Goal: Communication & Community: Answer question/provide support

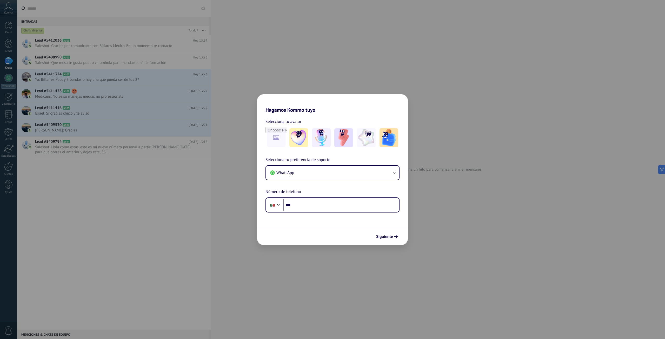
click at [468, 215] on div "Hagamos Kommo tuyo Selecciona tu avatar Selecciona tu preferencia de soporte Wh…" at bounding box center [332, 169] width 665 height 339
click at [311, 209] on input "***" at bounding box center [341, 205] width 116 height 12
type input "**********"
click at [346, 235] on div "Siguiente" at bounding box center [332, 236] width 151 height 17
click at [383, 238] on span "Siguiente" at bounding box center [384, 237] width 17 height 4
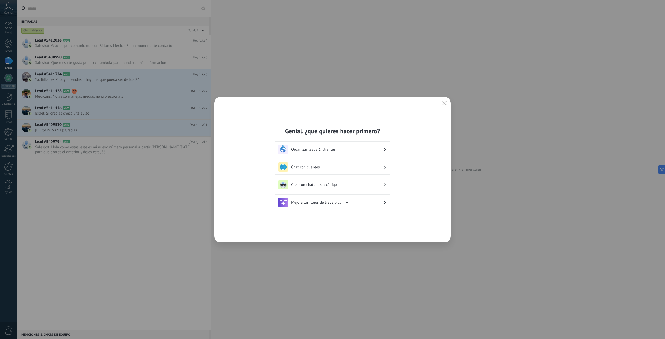
click at [368, 151] on h3 "Organizar leads & clientes" at bounding box center [337, 149] width 92 height 5
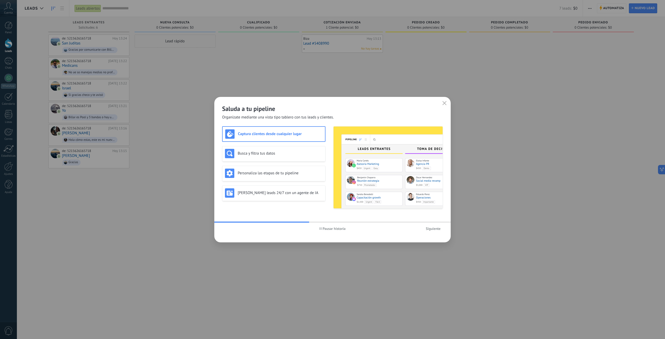
click at [434, 229] on span "Siguiente" at bounding box center [433, 229] width 15 height 4
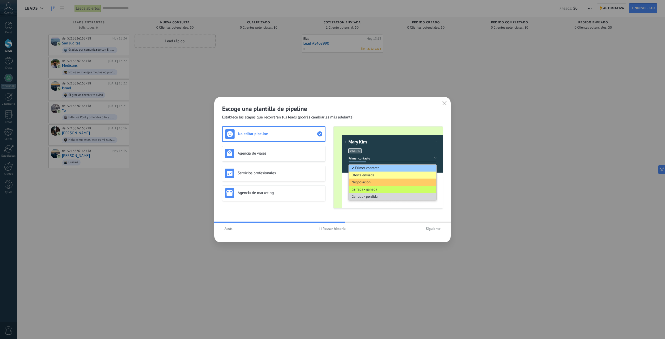
click at [434, 229] on span "Siguiente" at bounding box center [433, 229] width 15 height 4
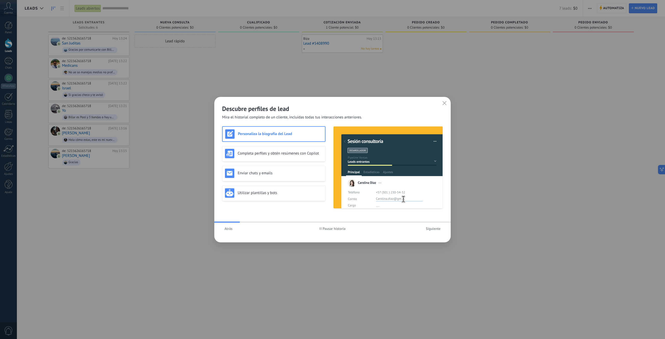
click at [434, 229] on span "Siguiente" at bounding box center [433, 229] width 15 height 4
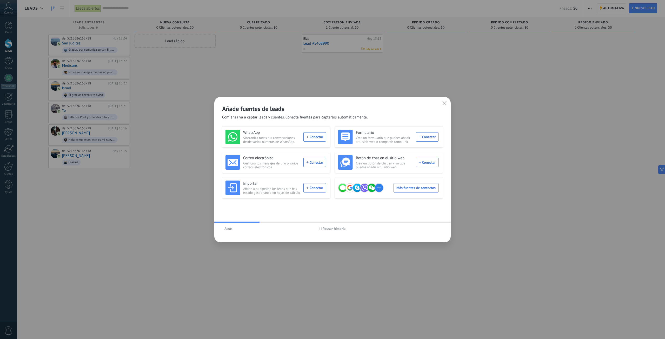
click at [446, 105] on icon "button" at bounding box center [444, 103] width 4 height 4
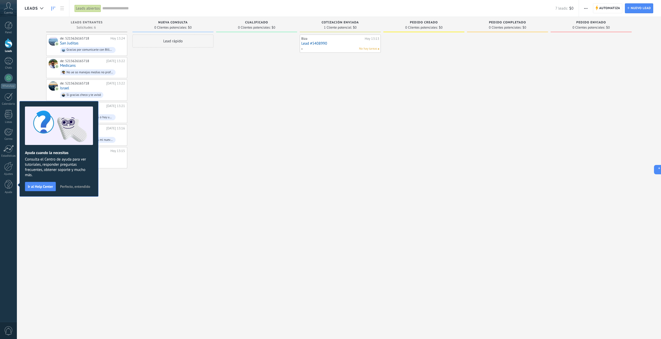
click at [76, 186] on span "Perfecto, entendido" at bounding box center [75, 187] width 30 height 4
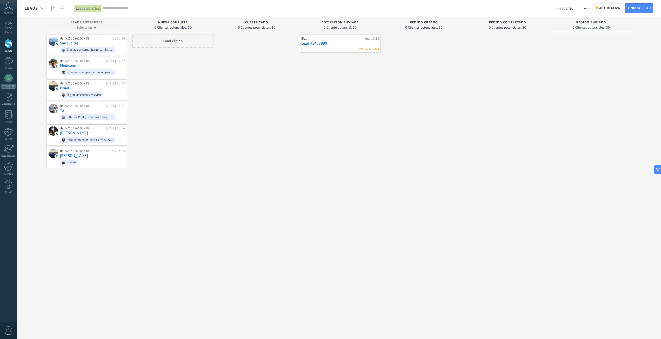
click at [170, 19] on div "Nueva consulta 0 Clientes potenciales: $0" at bounding box center [172, 24] width 81 height 15
click at [173, 22] on span "Nueva consulta" at bounding box center [172, 23] width 29 height 4
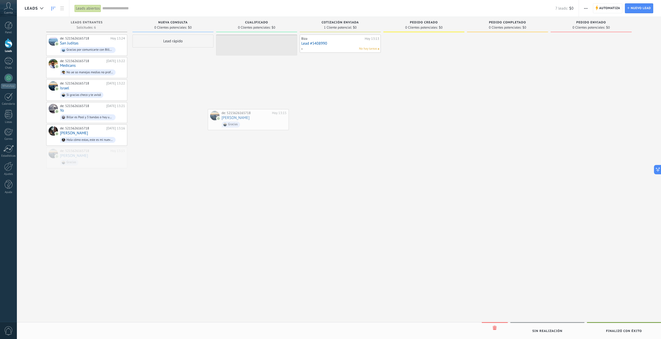
drag, startPoint x: 95, startPoint y: 157, endPoint x: 256, endPoint y: 120, distance: 165.4
click at [7, 63] on div at bounding box center [8, 61] width 8 height 8
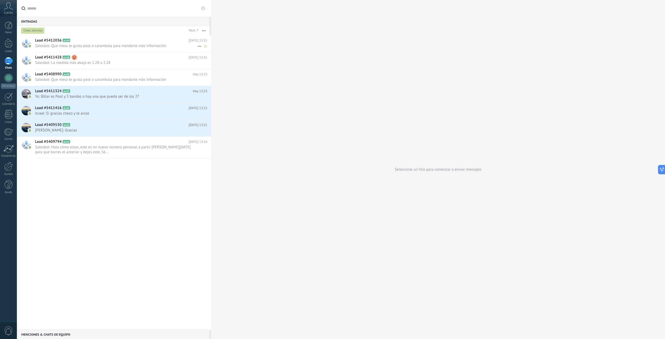
click at [135, 46] on span "Salesbot: Que mesa te gusta pool o carambola para mandarte más información" at bounding box center [116, 45] width 162 height 5
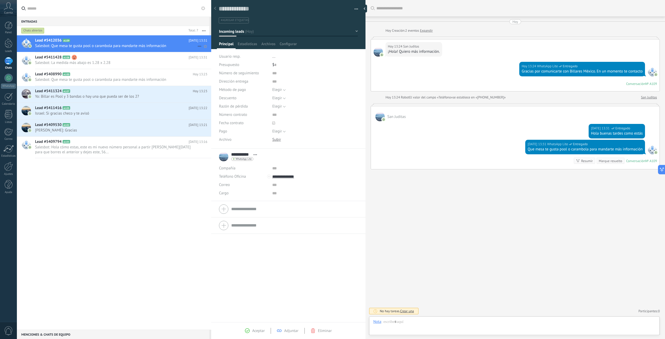
scroll to position [8, 0]
click at [432, 159] on div "[DATE] 13:31 WhatsApp Lite Entregado Que mesa te gusta pool o carambola para ma…" at bounding box center [515, 154] width 289 height 29
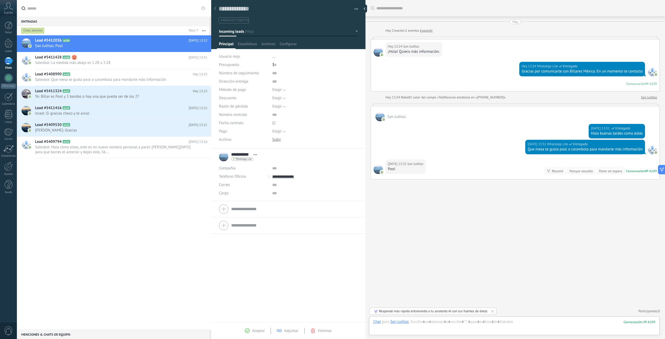
click at [215, 9] on use at bounding box center [215, 8] width 2 height 3
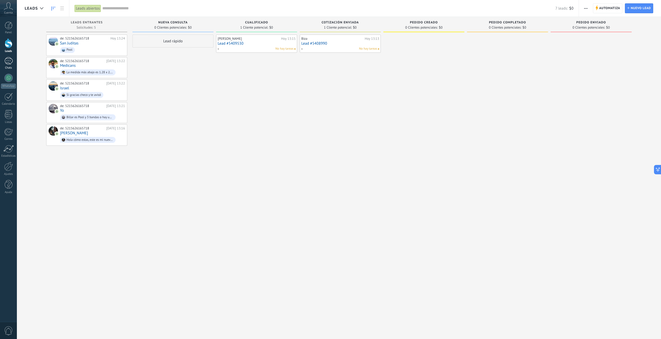
click at [7, 63] on div "1" at bounding box center [8, 61] width 8 height 8
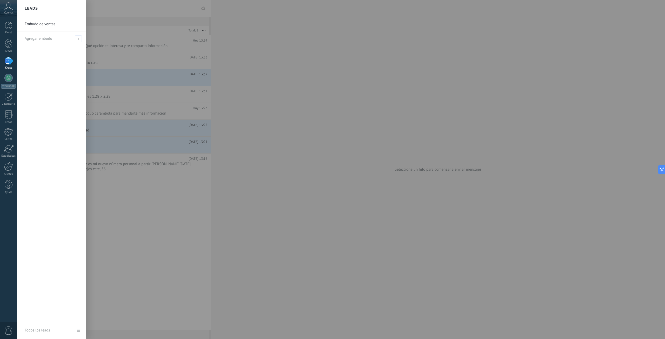
click at [149, 204] on div at bounding box center [349, 169] width 665 height 339
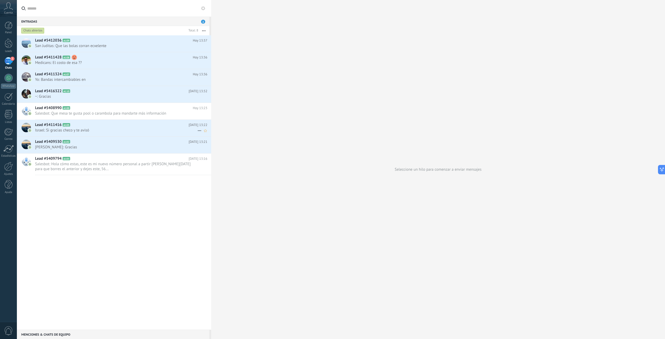
click at [122, 132] on span "Israel: Si gracias checo y te avisó" at bounding box center [116, 130] width 162 height 5
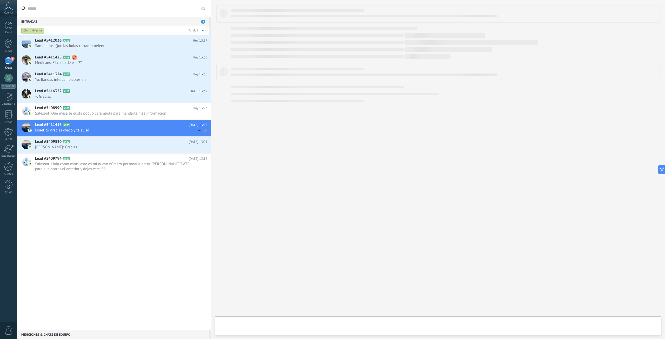
click at [129, 126] on h2 "Lead #5411416 A105" at bounding box center [111, 124] width 153 height 5
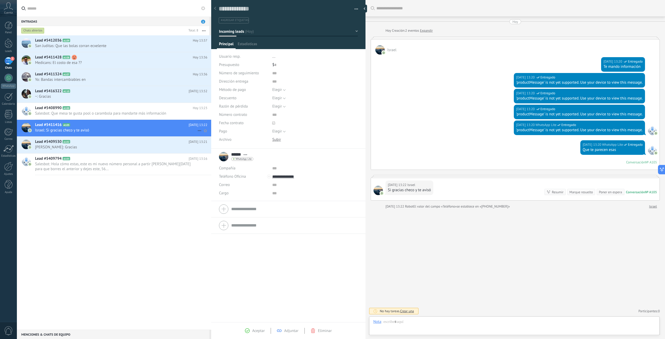
scroll to position [8, 0]
click at [114, 78] on span "Yo: Bandas intercambiables en" at bounding box center [116, 79] width 162 height 5
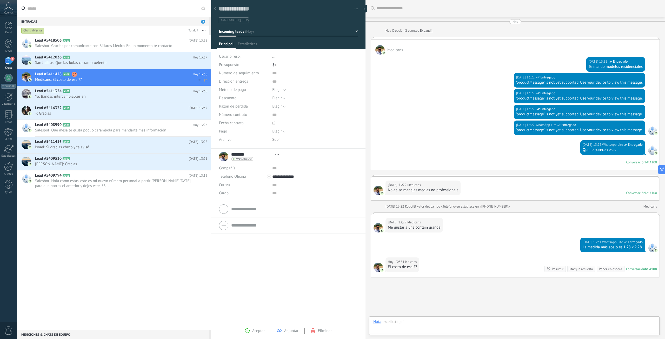
scroll to position [29, 0]
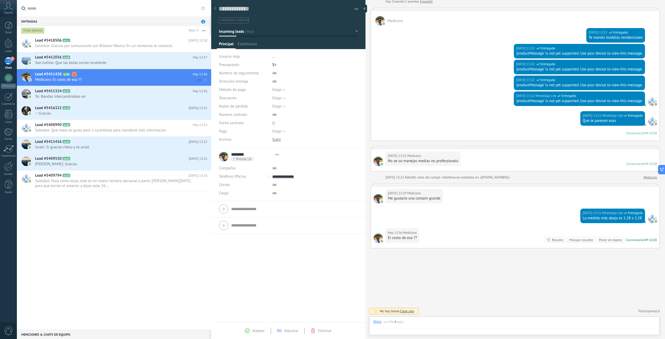
type textarea "**********"
click at [125, 75] on h2 "Lead #5411428 A108" at bounding box center [114, 74] width 158 height 5
click at [425, 321] on div at bounding box center [514, 327] width 282 height 16
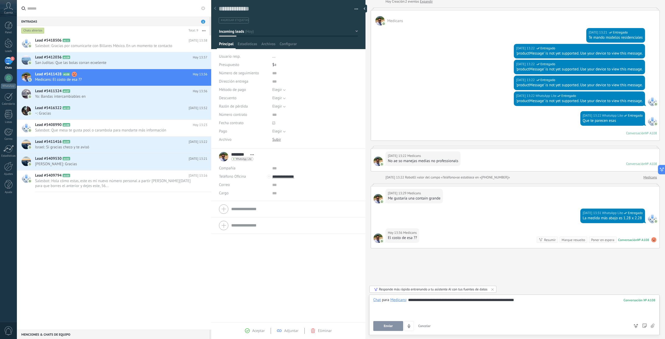
click at [395, 323] on button "Enviar" at bounding box center [388, 326] width 30 height 10
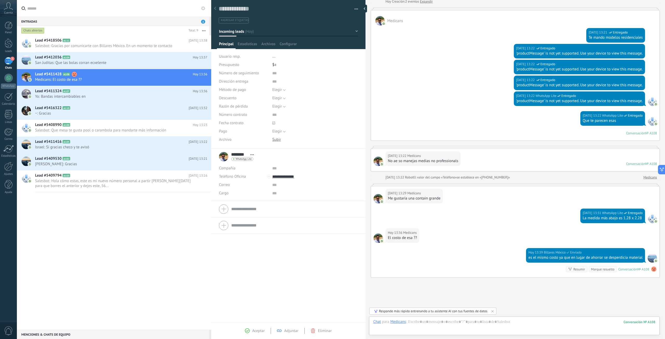
scroll to position [58, 0]
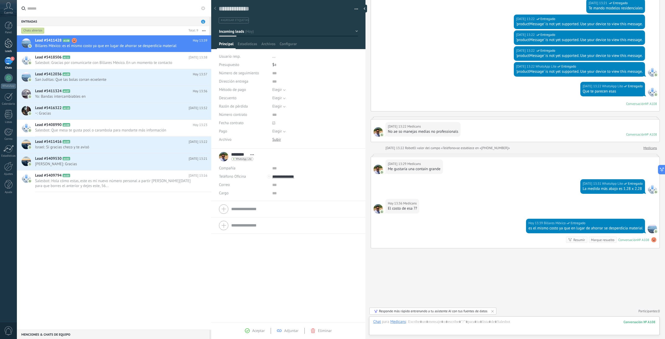
click at [8, 47] on div at bounding box center [9, 43] width 8 height 10
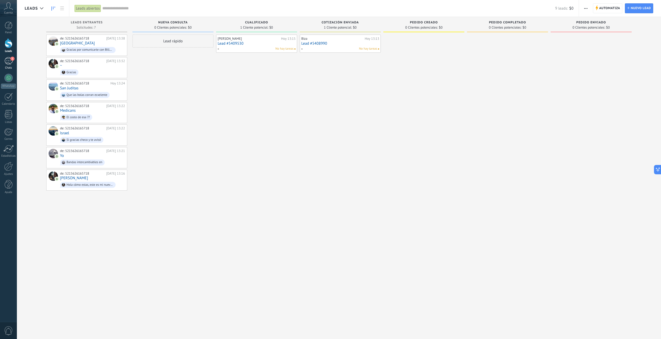
click at [8, 59] on div "1" at bounding box center [8, 61] width 8 height 8
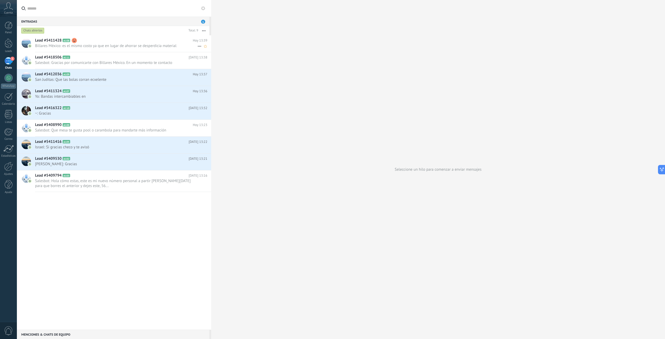
click at [149, 46] on span "Billares México: es el mismo costo ya que en lugar de ahorrar se desperdicia ma…" at bounding box center [116, 45] width 162 height 5
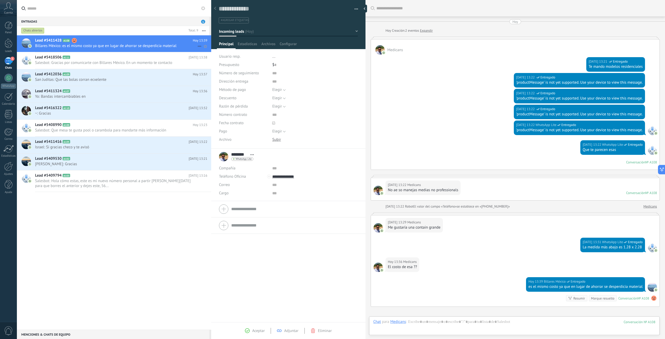
scroll to position [58, 0]
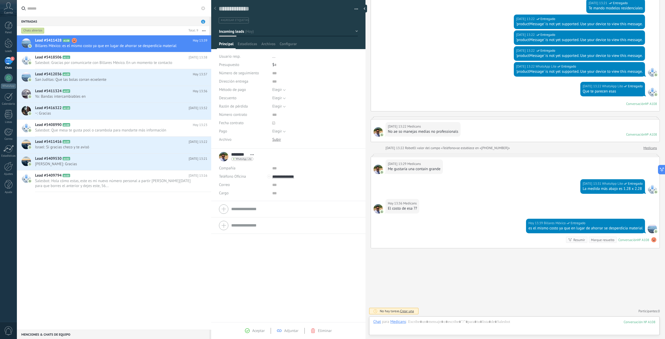
click at [354, 31] on button "Incoming leads" at bounding box center [288, 31] width 139 height 9
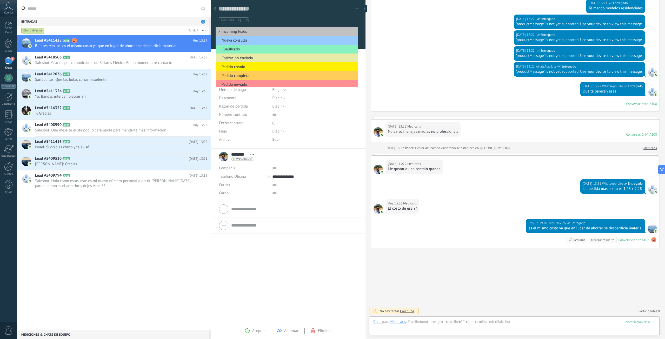
click at [246, 59] on span "Cotización enviada" at bounding box center [286, 58] width 140 height 5
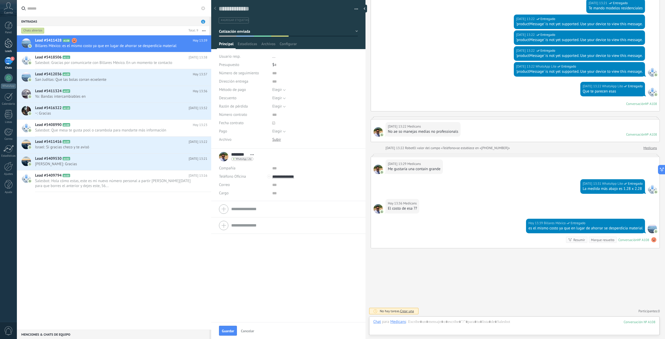
click at [8, 45] on div at bounding box center [9, 43] width 8 height 10
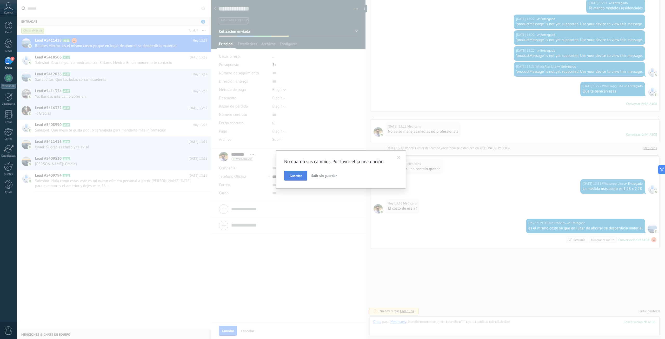
click at [301, 176] on span "Guardar" at bounding box center [296, 176] width 12 height 4
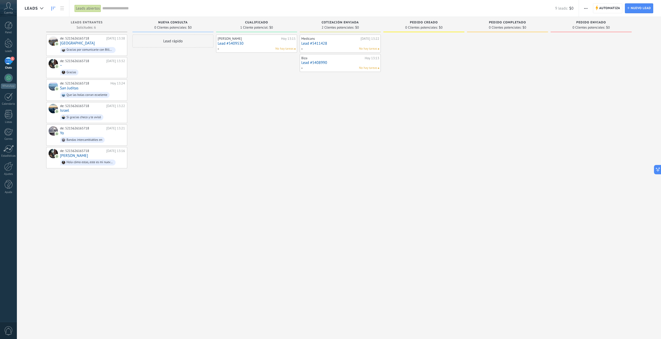
click at [5, 66] on link "1 Chats" at bounding box center [8, 63] width 17 height 12
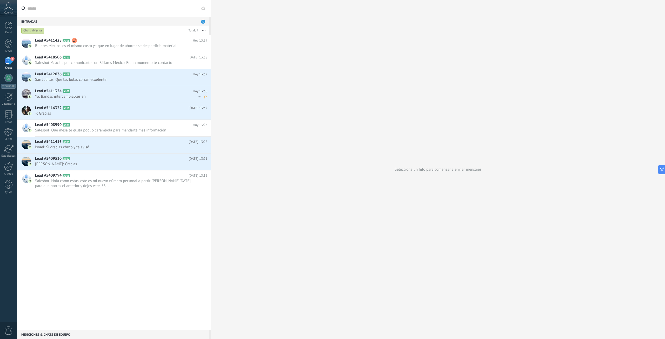
click at [113, 95] on span "Yo: Bandas intercambiables en" at bounding box center [116, 96] width 162 height 5
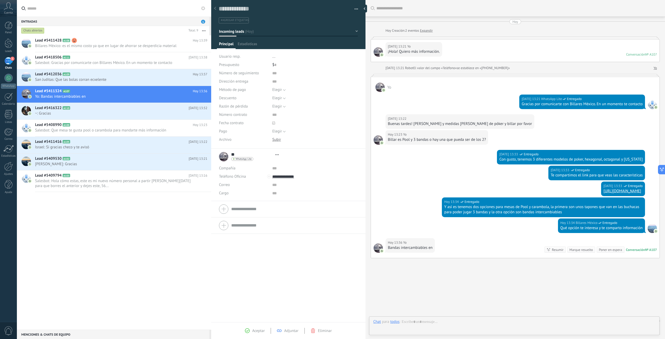
type textarea "**********"
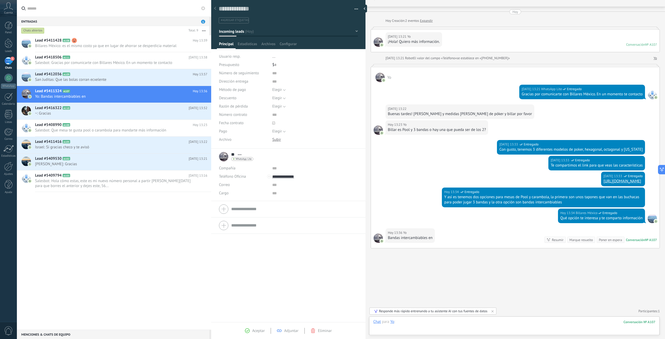
click at [435, 326] on div at bounding box center [514, 327] width 282 height 16
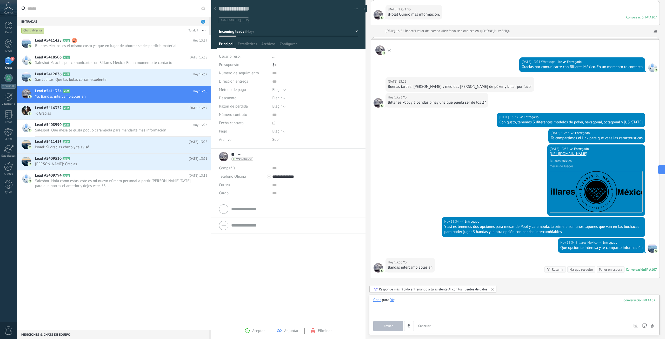
scroll to position [67, 0]
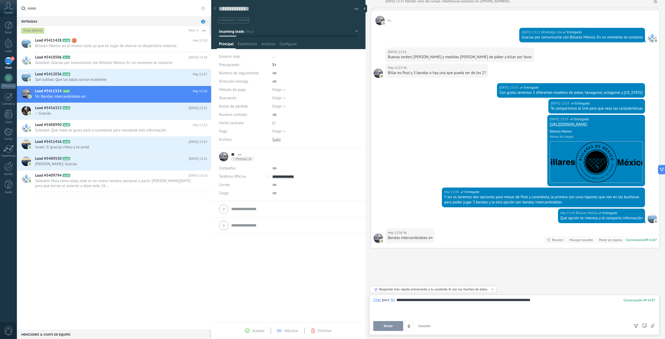
click at [393, 325] on button "Enviar" at bounding box center [388, 326] width 30 height 10
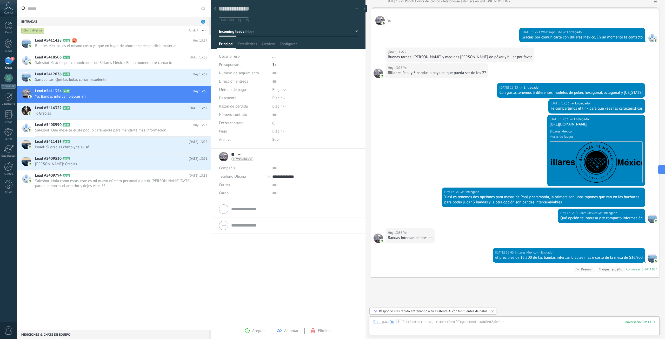
scroll to position [96, 0]
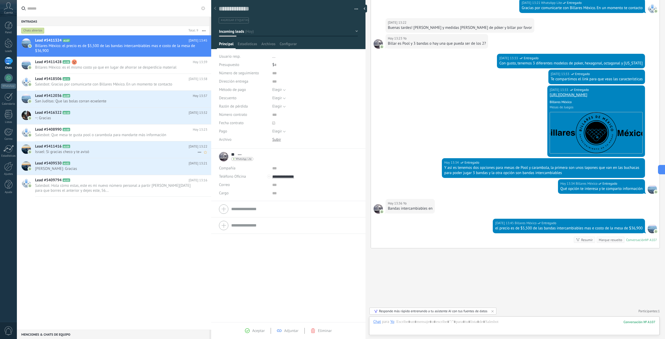
click at [128, 147] on h2 "Lead #5411416 A105" at bounding box center [111, 146] width 153 height 5
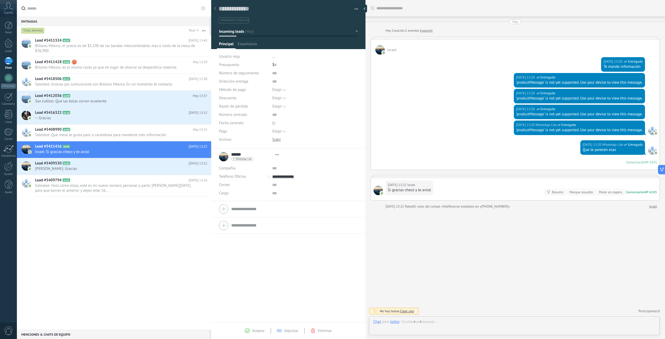
type textarea "**********"
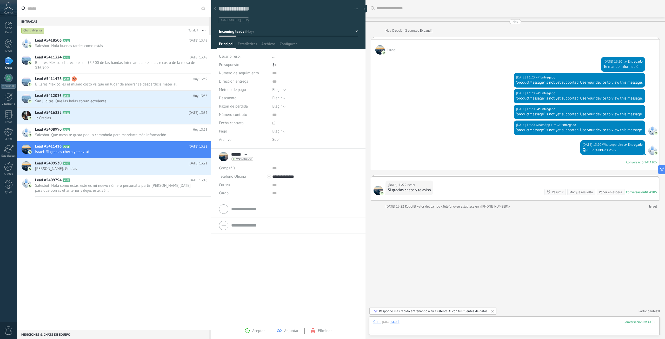
click at [431, 323] on div at bounding box center [514, 327] width 282 height 16
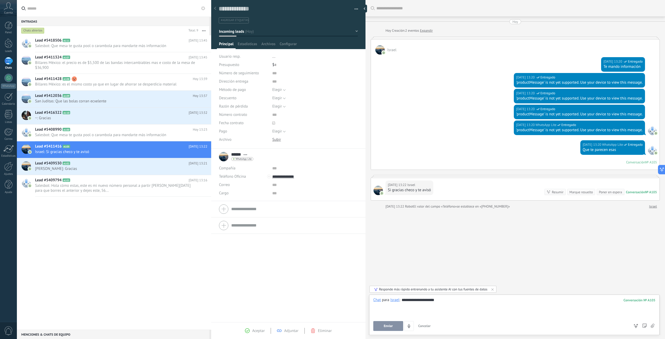
click at [393, 323] on button "Enviar" at bounding box center [388, 326] width 30 height 10
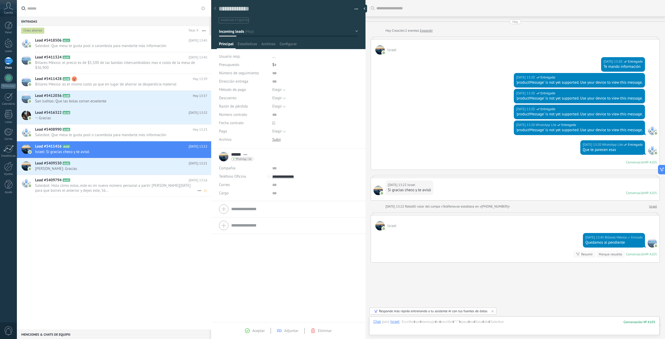
scroll to position [14, 0]
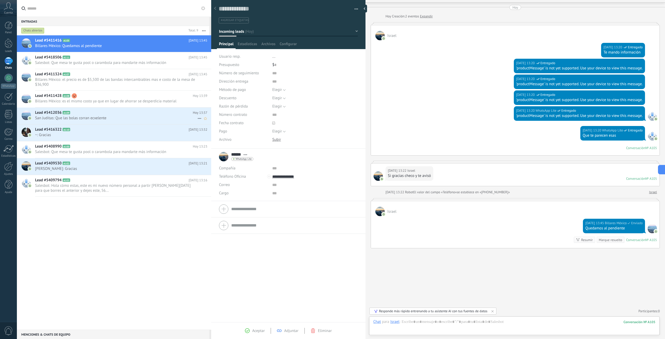
click at [131, 118] on span "San Juditas: Que las bolas corran ecxelente" at bounding box center [116, 118] width 162 height 5
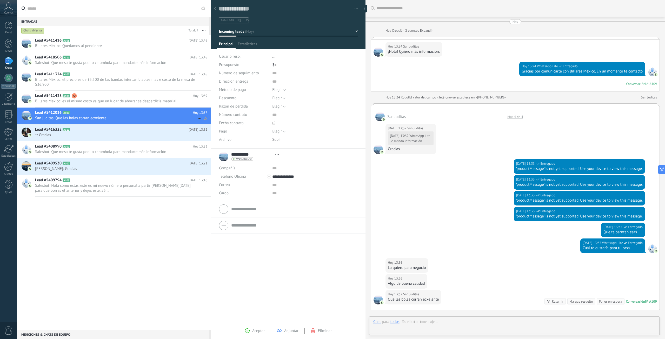
type textarea "**********"
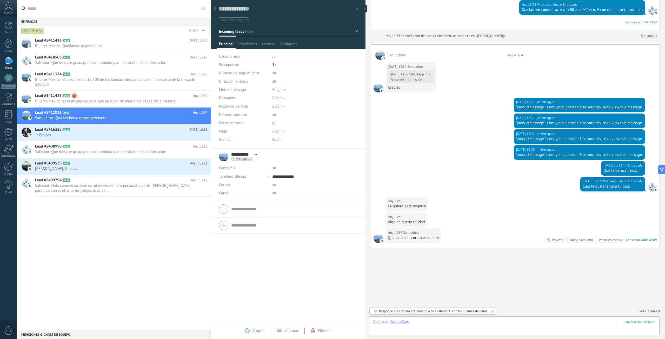
click at [442, 324] on div at bounding box center [514, 327] width 282 height 16
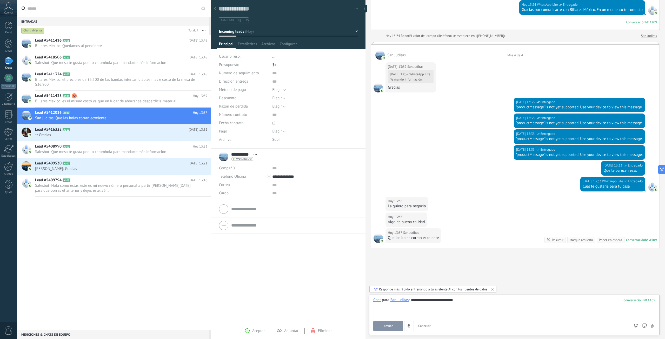
click at [393, 326] on button "Enviar" at bounding box center [388, 326] width 30 height 10
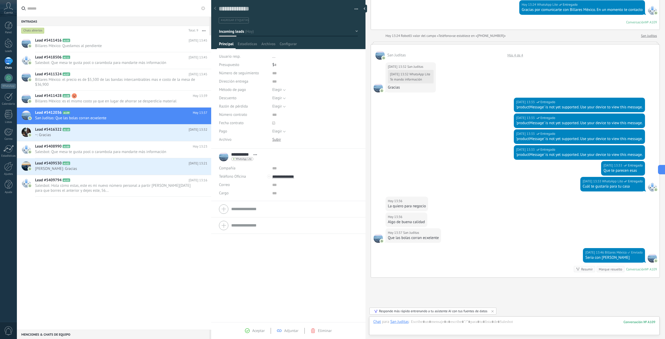
scroll to position [91, 0]
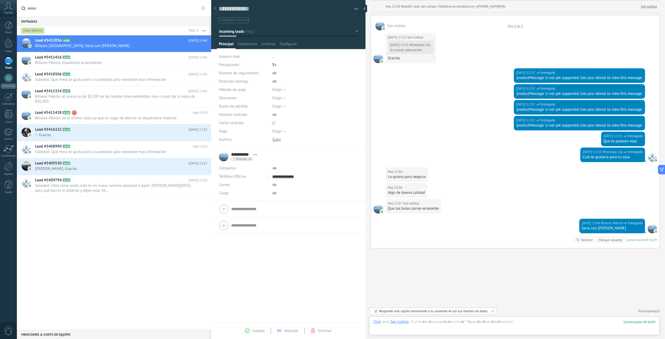
click at [161, 255] on div "Lead #5412036 A109 [DATE] 13:46 Billares México: Seria con [PERSON_NAME] Lead #…" at bounding box center [114, 182] width 194 height 294
click at [128, 61] on span "Billares México: Quedamos al pendiente" at bounding box center [116, 62] width 162 height 5
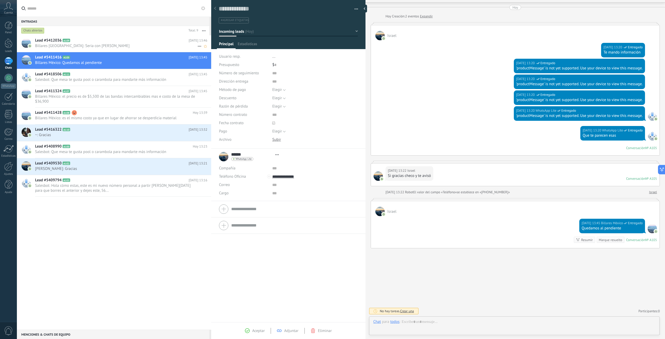
scroll to position [8, 0]
click at [128, 45] on span "Billares [GEOGRAPHIC_DATA]: Seria con [PERSON_NAME]" at bounding box center [116, 45] width 162 height 5
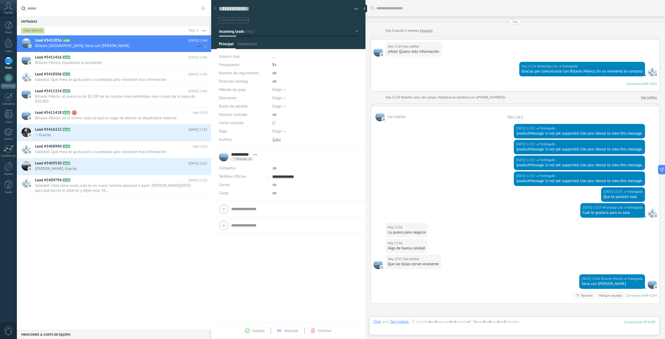
scroll to position [56, 0]
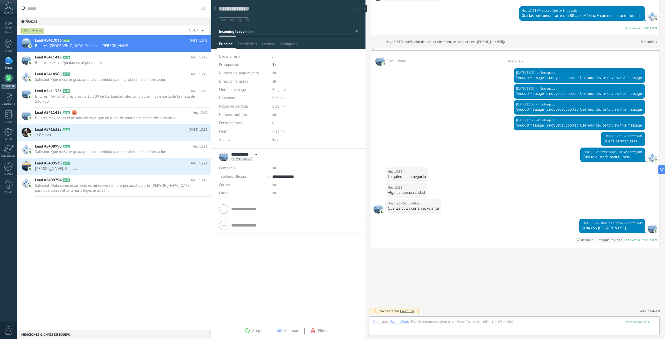
click at [11, 81] on div at bounding box center [8, 78] width 8 height 8
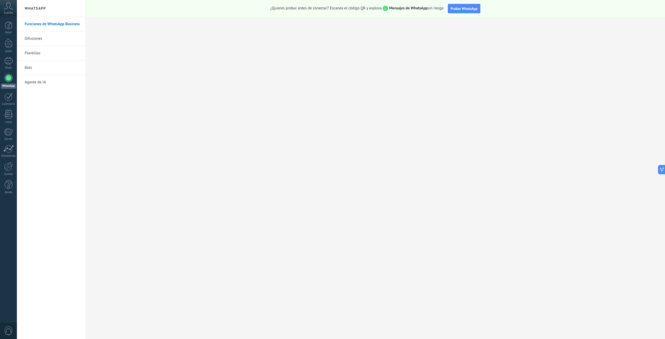
click at [6, 8] on icon at bounding box center [8, 6] width 9 height 8
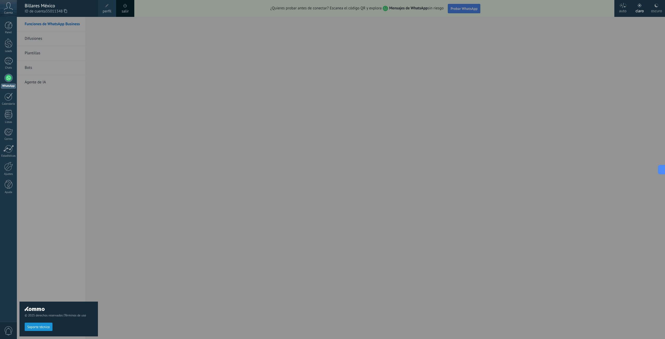
click at [6, 8] on icon at bounding box center [8, 6] width 9 height 8
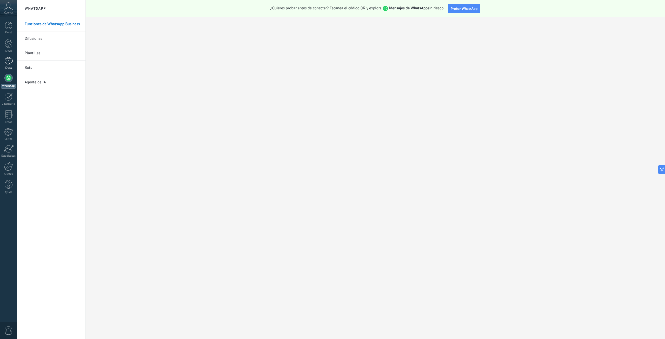
click at [8, 59] on div "1" at bounding box center [8, 61] width 8 height 8
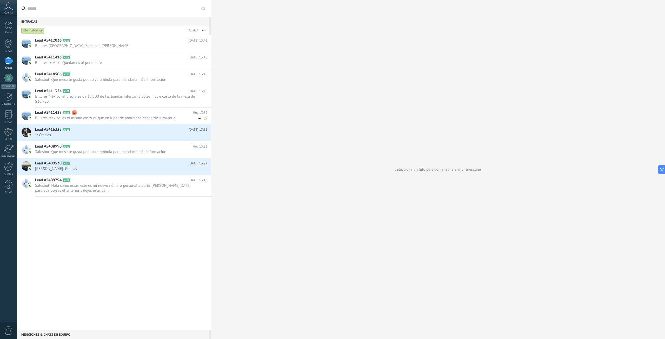
click at [143, 116] on span "Billares México: es el mismo costo ya que en lugar de ahorrar se desperdicia ma…" at bounding box center [116, 118] width 162 height 5
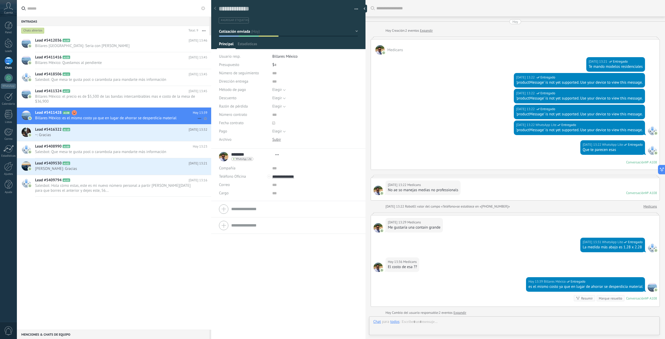
type textarea "**********"
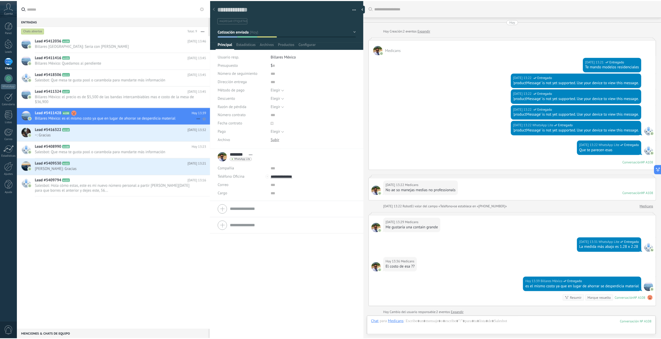
scroll to position [74, 0]
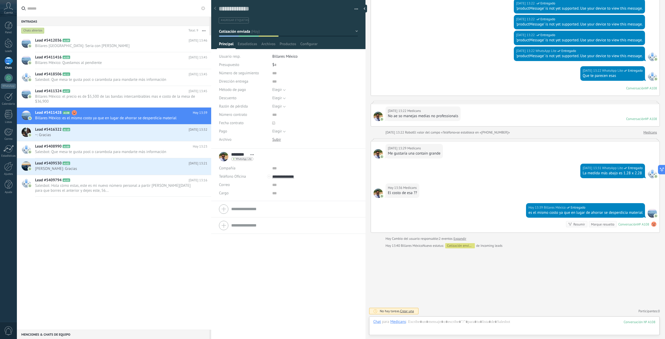
click at [653, 226] on use at bounding box center [653, 224] width 5 height 5
click at [651, 224] on use at bounding box center [653, 224] width 5 height 5
click at [7, 14] on span "Cuenta" at bounding box center [8, 12] width 9 height 3
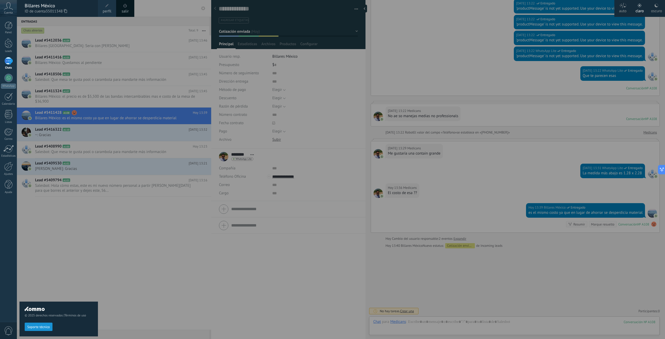
click at [52, 5] on div "Billares México" at bounding box center [59, 6] width 68 height 6
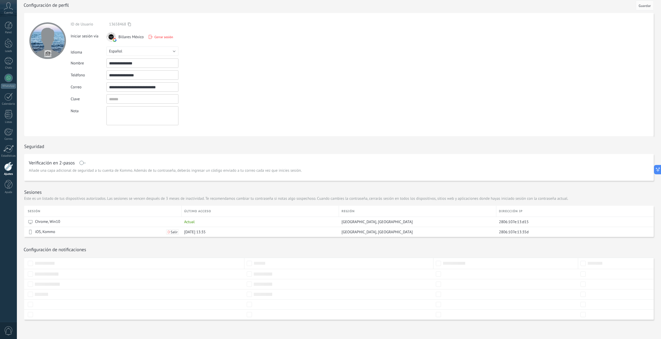
scroll to position [4, 0]
click at [7, 26] on div at bounding box center [9, 26] width 8 height 8
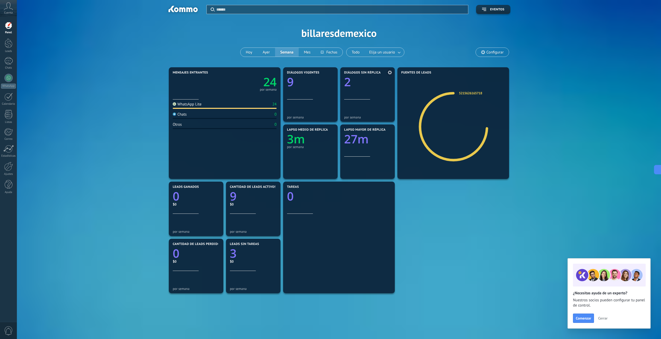
click at [353, 88] on div at bounding box center [367, 90] width 47 height 4
click at [349, 82] on text "2" at bounding box center [347, 82] width 7 height 16
click at [10, 43] on div at bounding box center [9, 43] width 8 height 10
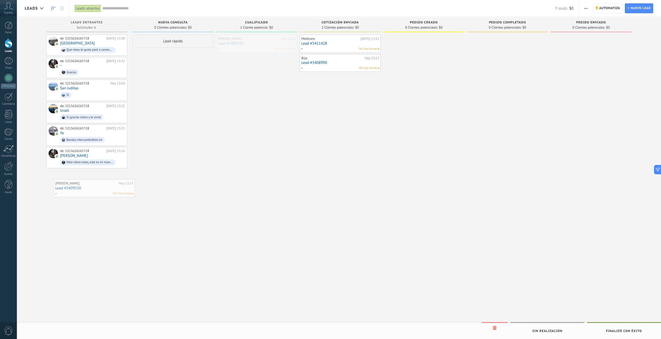
drag, startPoint x: 262, startPoint y: 45, endPoint x: 90, endPoint y: 185, distance: 222.4
drag, startPoint x: 250, startPoint y: 46, endPoint x: 90, endPoint y: 195, distance: 217.6
click at [587, 8] on icon "button" at bounding box center [585, 8] width 3 height 1
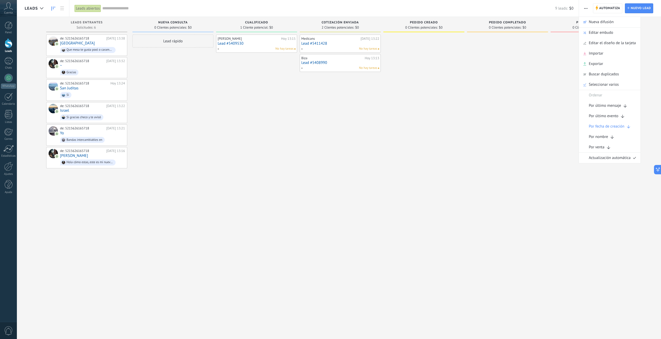
click at [587, 8] on icon "button" at bounding box center [585, 8] width 3 height 1
click at [568, 112] on div at bounding box center [591, 170] width 81 height 271
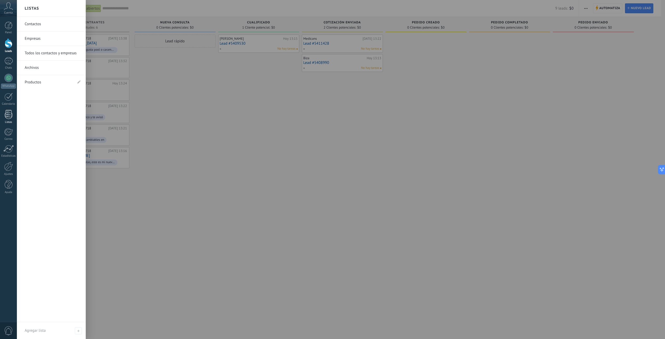
click at [8, 112] on div at bounding box center [9, 114] width 8 height 9
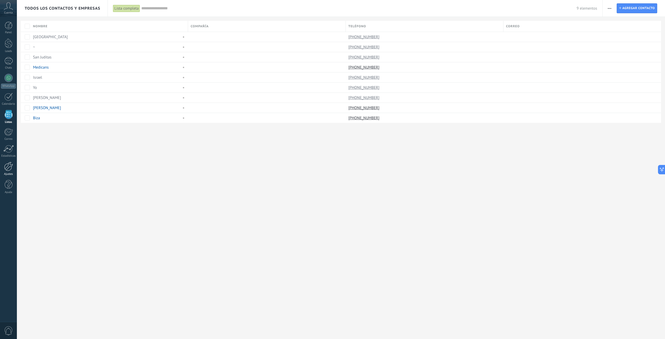
click at [9, 170] on div at bounding box center [8, 166] width 9 height 9
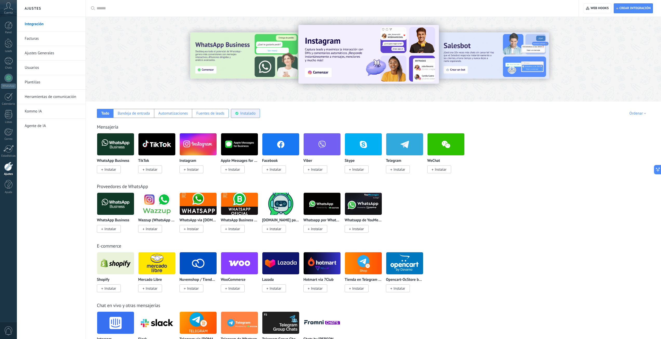
click at [249, 114] on div "Instalado" at bounding box center [247, 113] width 15 height 5
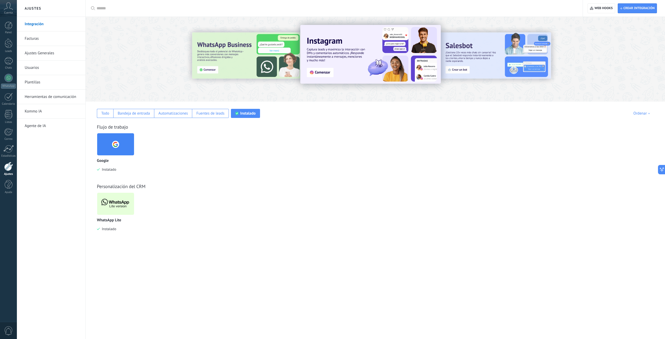
click at [121, 208] on img at bounding box center [115, 203] width 37 height 25
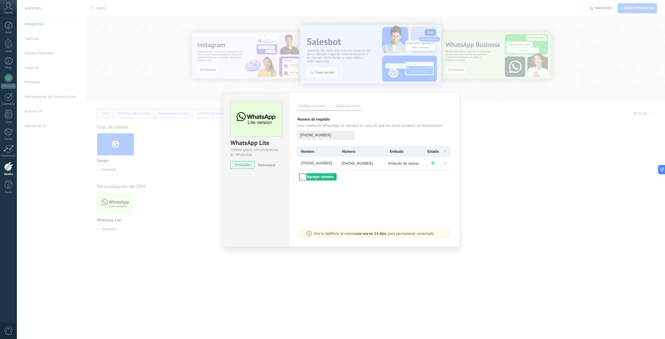
click at [218, 212] on div "WhatsApp Lite Chatee gratis con prospectos en WhatsApp instalado Desinstalar Co…" at bounding box center [341, 169] width 648 height 339
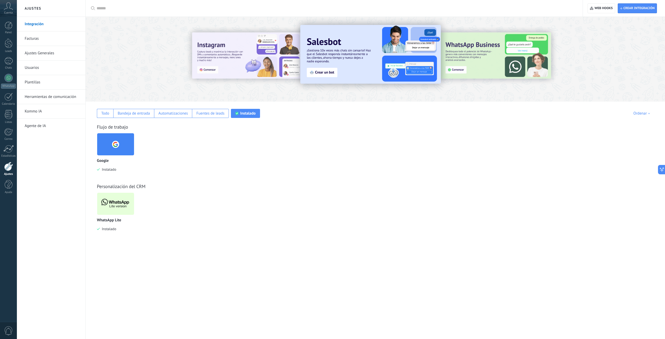
click at [104, 208] on img at bounding box center [115, 203] width 37 height 25
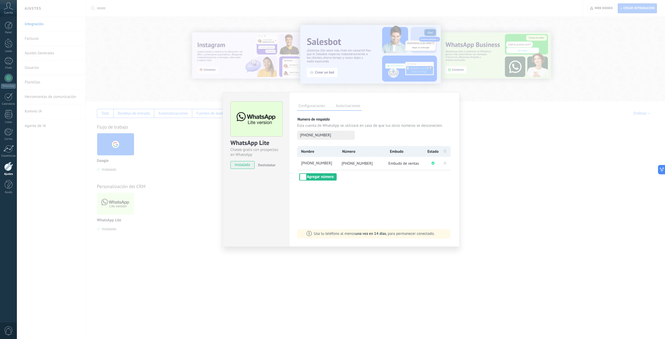
click at [198, 232] on div "WhatsApp Lite Chatee gratis con prospectos en WhatsApp instalado Desinstalar Co…" at bounding box center [341, 169] width 648 height 339
